Goal: Transaction & Acquisition: Book appointment/travel/reservation

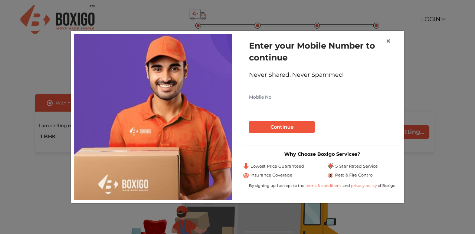
click at [270, 99] on input "text" at bounding box center [322, 97] width 146 height 12
type input "8983750838"
click at [279, 126] on button "Continue" at bounding box center [282, 127] width 66 height 13
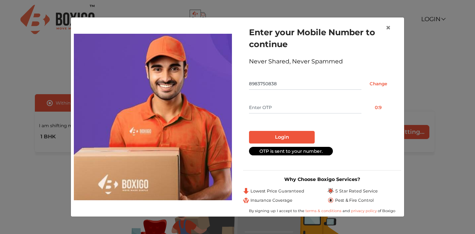
click at [263, 110] on input "text" at bounding box center [305, 108] width 113 height 12
type input "4506"
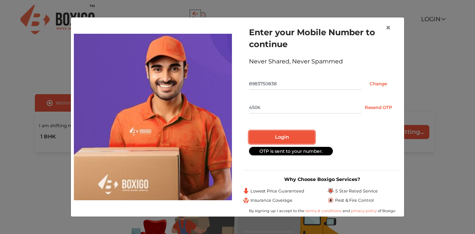
click at [286, 136] on button "Login" at bounding box center [282, 137] width 66 height 13
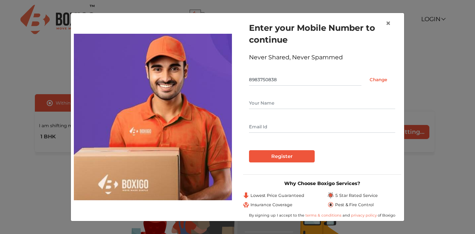
click at [271, 105] on input "text" at bounding box center [322, 103] width 146 height 12
type input "[PERSON_NAME] [PERSON_NAME]"
type input "[EMAIL_ADDRESS][DOMAIN_NAME]"
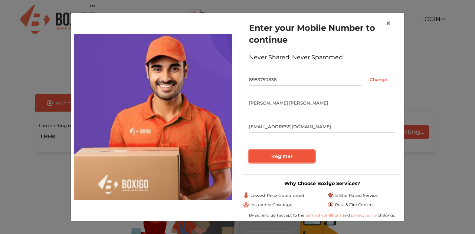
click at [290, 159] on input "Register" at bounding box center [282, 156] width 66 height 13
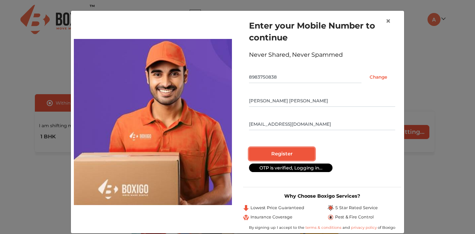
radio input "false"
radio input "true"
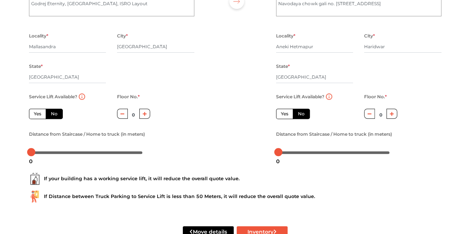
scroll to position [117, 0]
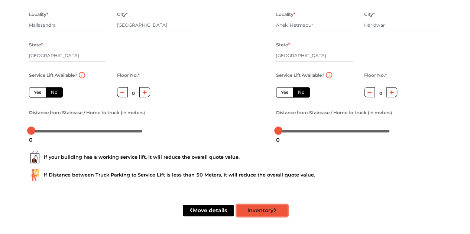
click at [273, 214] on button "Inventory" at bounding box center [262, 211] width 51 height 12
radio input "true"
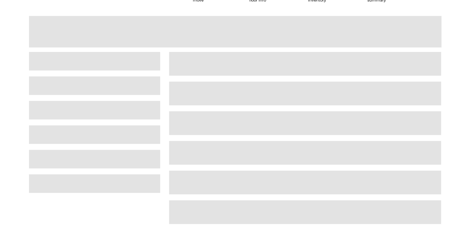
scroll to position [19, 0]
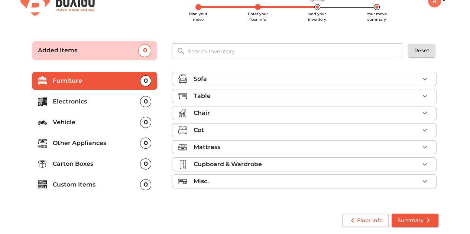
click at [59, 119] on p "Vehicle" at bounding box center [97, 122] width 88 height 9
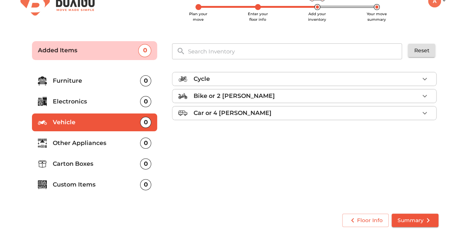
click at [218, 111] on p "Car or 4 [PERSON_NAME]" at bounding box center [232, 113] width 78 height 9
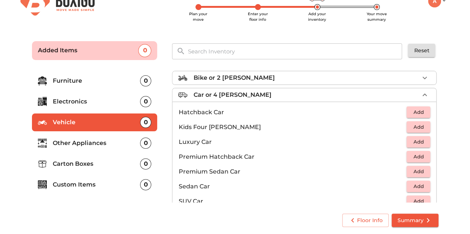
scroll to position [33, 0]
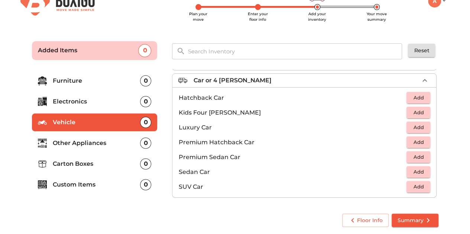
click at [420, 142] on span "Add" at bounding box center [418, 142] width 16 height 9
click at [417, 219] on span "Summary" at bounding box center [414, 220] width 35 height 9
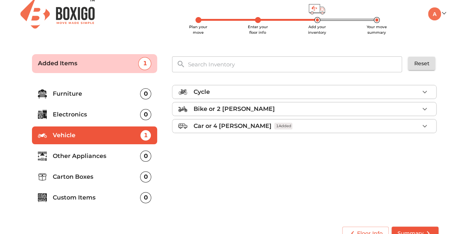
scroll to position [0, 0]
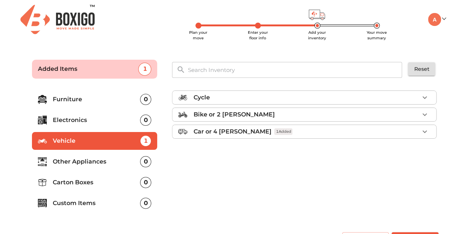
click at [425, 130] on icon "button" at bounding box center [424, 131] width 9 height 9
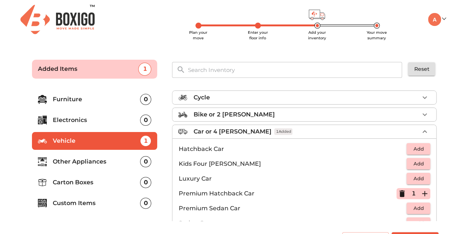
click at [399, 192] on icon "button" at bounding box center [401, 194] width 5 height 7
click at [418, 147] on span "Add" at bounding box center [418, 149] width 16 height 9
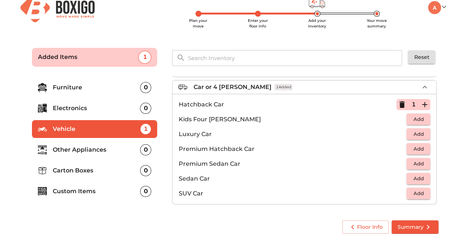
scroll to position [19, 0]
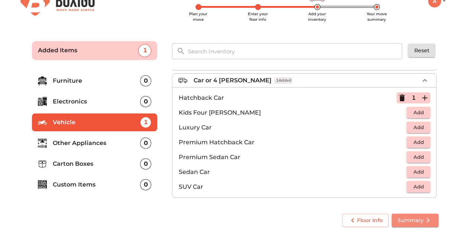
click at [411, 220] on span "Summary" at bounding box center [414, 220] width 35 height 9
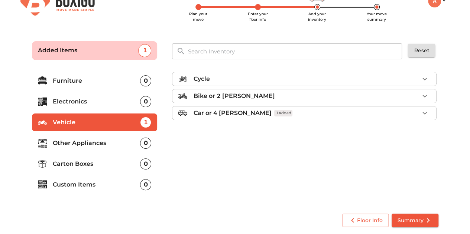
click at [415, 221] on span "Summary" at bounding box center [414, 220] width 35 height 9
